Goal: Task Accomplishment & Management: Manage account settings

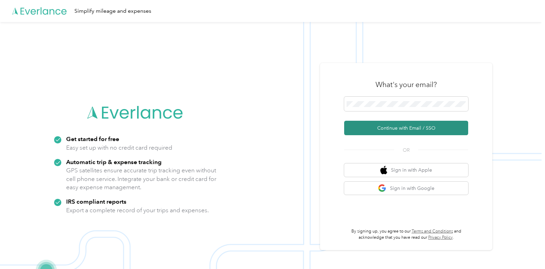
click at [395, 129] on button "Continue with Email / SSO" at bounding box center [406, 128] width 124 height 14
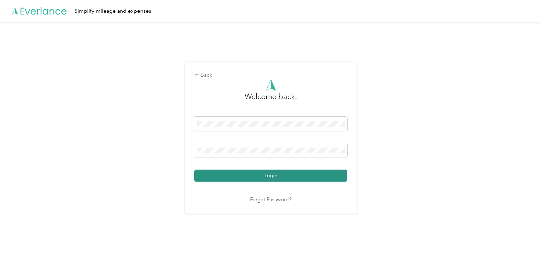
click at [274, 175] on button "Login" at bounding box center [270, 176] width 153 height 12
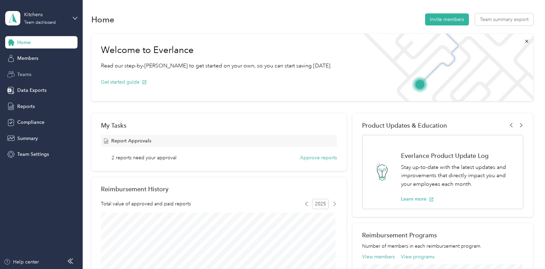
click at [29, 73] on span "Teams" at bounding box center [24, 74] width 14 height 7
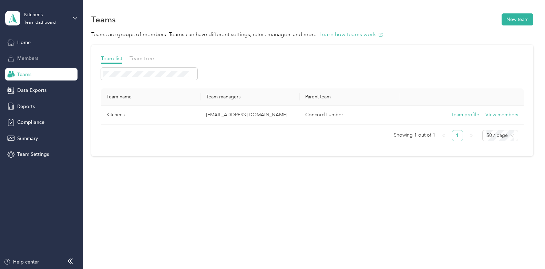
click at [30, 59] on span "Members" at bounding box center [27, 58] width 21 height 7
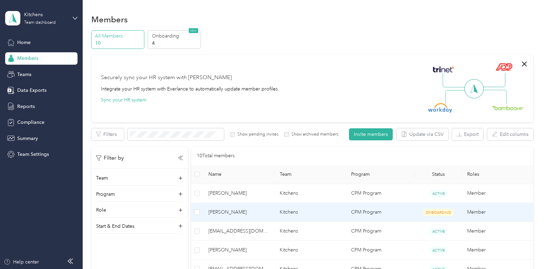
click at [218, 212] on span "[PERSON_NAME]" at bounding box center [238, 213] width 60 height 8
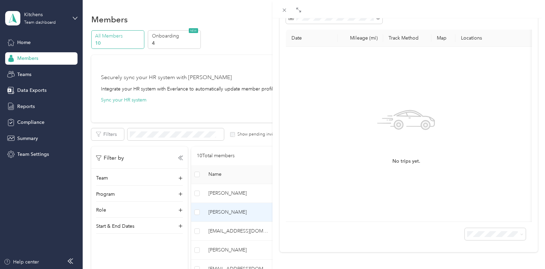
scroll to position [71, 0]
click at [32, 107] on div "[PERSON_NAME] Archive Trips Expenses Reports Member info Program Rates Work hou…" at bounding box center [272, 134] width 545 height 269
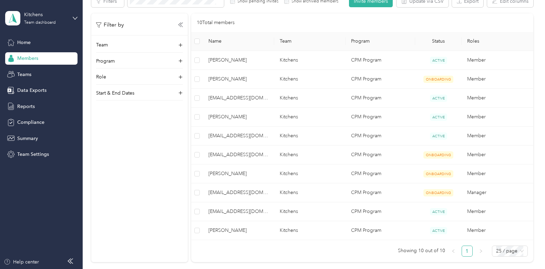
scroll to position [142, 0]
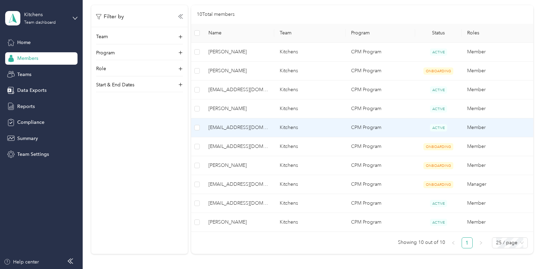
click at [251, 125] on span "[EMAIL_ADDRESS][DOMAIN_NAME]" at bounding box center [238, 128] width 60 height 8
click at [251, 269] on div "Drag to resize Click to close Loading member data" at bounding box center [271, 269] width 542 height 0
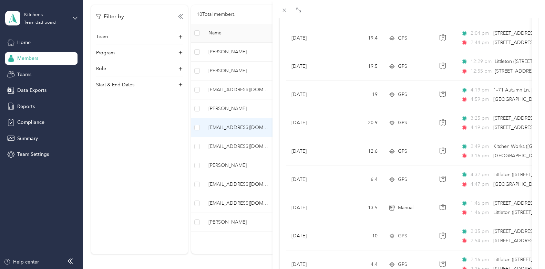
scroll to position [585, 0]
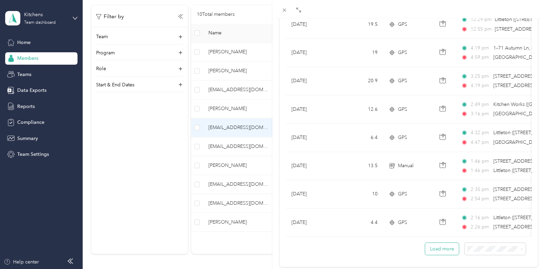
click at [440, 255] on button "Load more" at bounding box center [442, 249] width 34 height 12
click at [35, 105] on div "[EMAIL_ADDRESS][DOMAIN_NAME] Archive Trips Expenses Reports Member info Program…" at bounding box center [272, 134] width 545 height 269
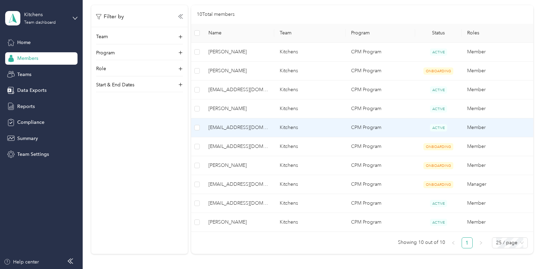
scroll to position [78, 0]
click at [220, 130] on span "[EMAIL_ADDRESS][DOMAIN_NAME]" at bounding box center [238, 128] width 60 height 8
click at [220, 269] on div "Drag to resize Click to close [EMAIL_ADDRESS][DOMAIN_NAME] Archive Trips Expens…" at bounding box center [271, 269] width 542 height 0
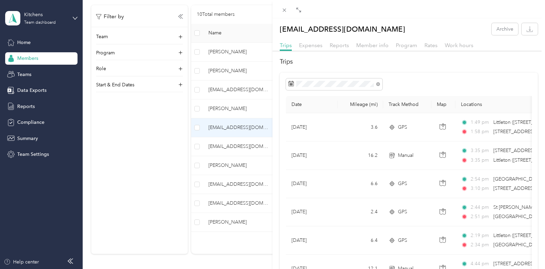
click at [318, 52] on div at bounding box center [409, 53] width 273 height 4
click at [347, 44] on span "Reports" at bounding box center [339, 45] width 19 height 7
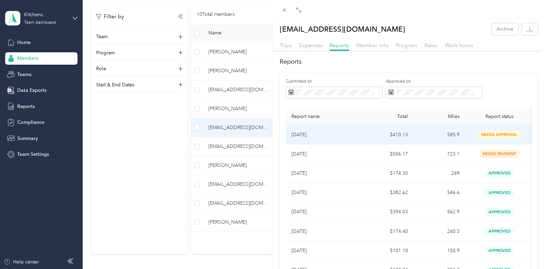
click at [399, 135] on td "$410.13" at bounding box center [388, 134] width 52 height 19
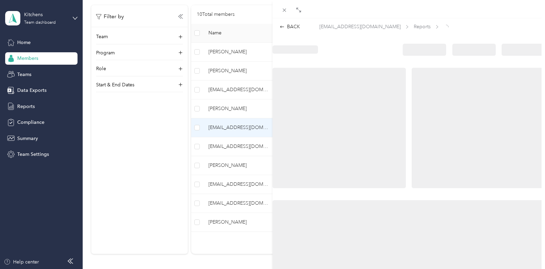
click at [399, 135] on div at bounding box center [339, 128] width 133 height 121
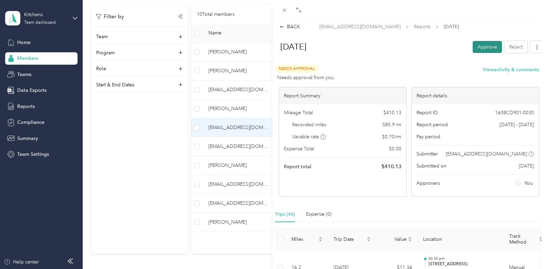
click at [479, 49] on button "Approve" at bounding box center [487, 47] width 29 height 12
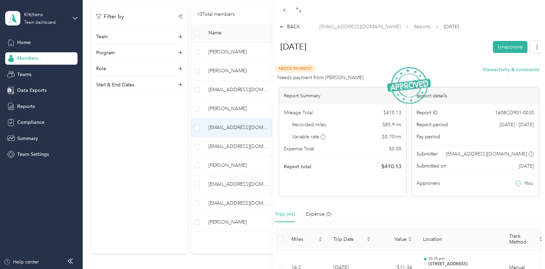
click at [232, 202] on div "BACK [EMAIL_ADDRESS][DOMAIN_NAME] Reports [DATE] [DATE] Unapprove Needs Payment…" at bounding box center [272, 134] width 545 height 269
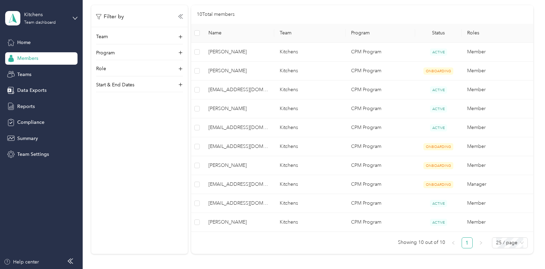
click at [232, 202] on div at bounding box center [272, 134] width 545 height 269
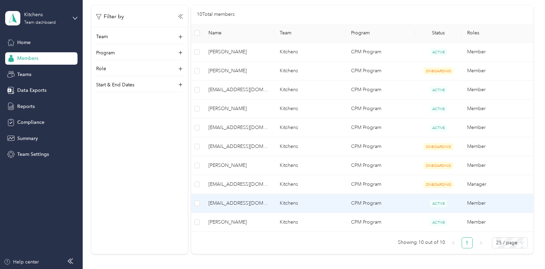
click at [253, 205] on span "[EMAIL_ADDRESS][DOMAIN_NAME]" at bounding box center [238, 204] width 60 height 8
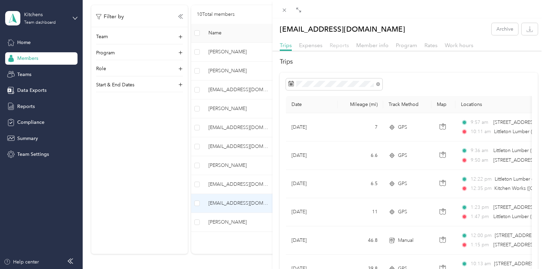
click at [343, 45] on span "Reports" at bounding box center [339, 45] width 19 height 7
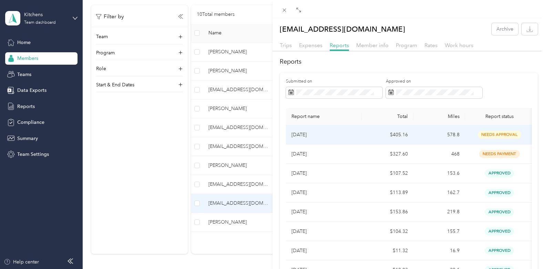
click at [489, 131] on span "needs approval" at bounding box center [499, 135] width 43 height 8
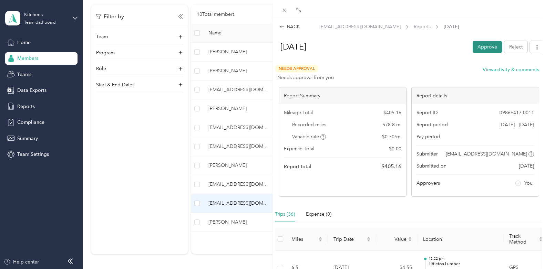
click at [477, 47] on button "Approve" at bounding box center [487, 47] width 29 height 12
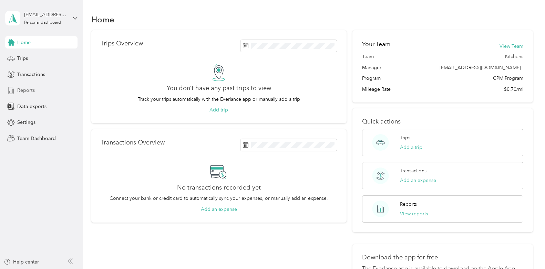
click at [41, 90] on div "Reports" at bounding box center [41, 90] width 72 height 12
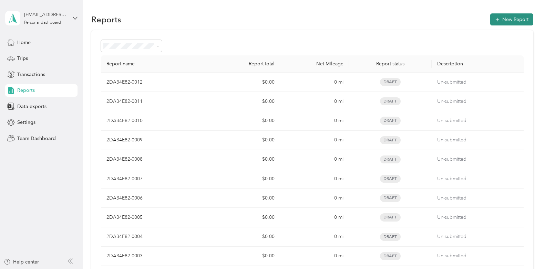
click at [503, 15] on button "New Report" at bounding box center [511, 19] width 43 height 12
